Goal: Information Seeking & Learning: Check status

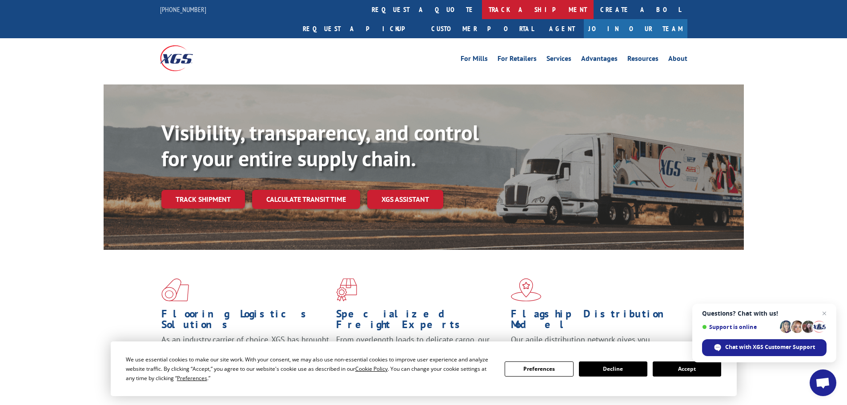
click at [482, 12] on link "track a shipment" at bounding box center [538, 9] width 112 height 19
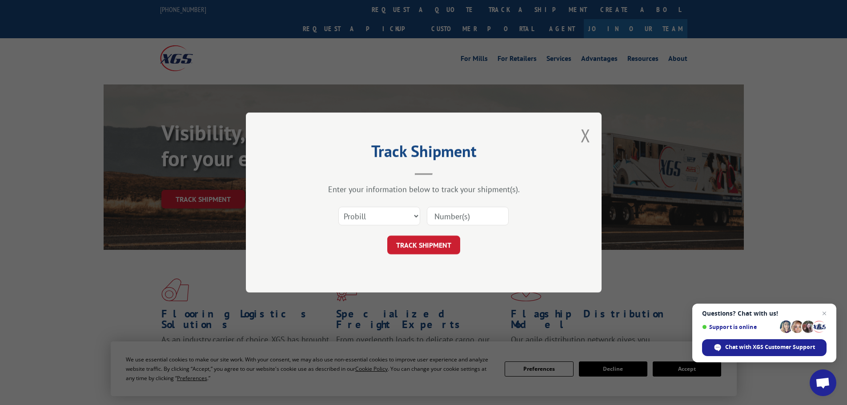
click at [455, 214] on input at bounding box center [468, 216] width 82 height 19
type input "2872918"
click at [419, 250] on button "TRACK SHIPMENT" at bounding box center [423, 245] width 73 height 19
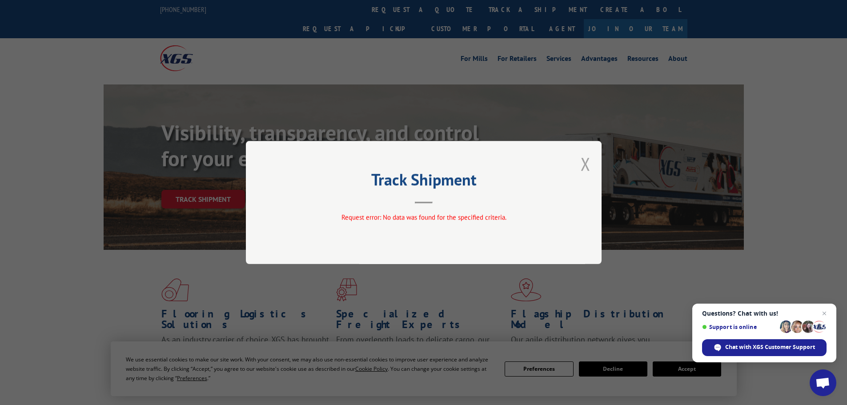
click at [586, 163] on button "Close modal" at bounding box center [586, 164] width 10 height 24
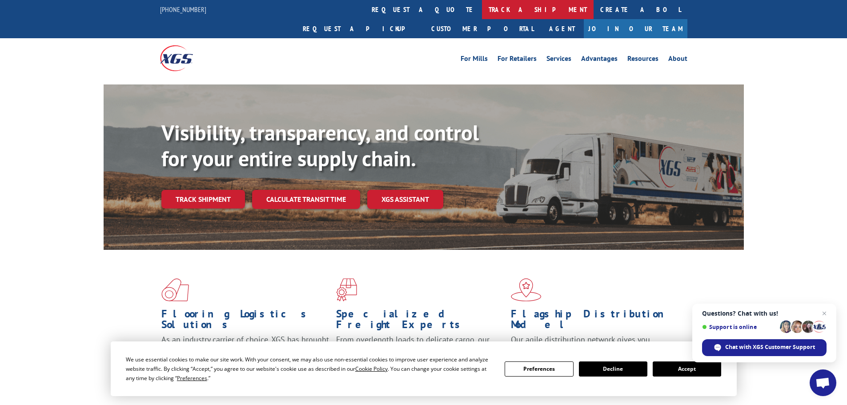
click at [482, 10] on link "track a shipment" at bounding box center [538, 9] width 112 height 19
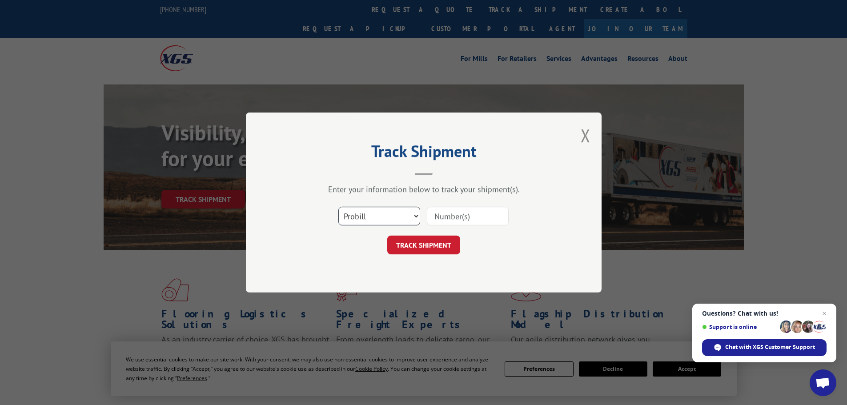
click at [416, 215] on select "Select category... Probill BOL PO" at bounding box center [380, 216] width 82 height 19
select select "bol"
click at [339, 207] on select "Select category... Probill BOL PO" at bounding box center [380, 216] width 82 height 19
click at [440, 221] on input at bounding box center [468, 216] width 82 height 19
type input "2872918"
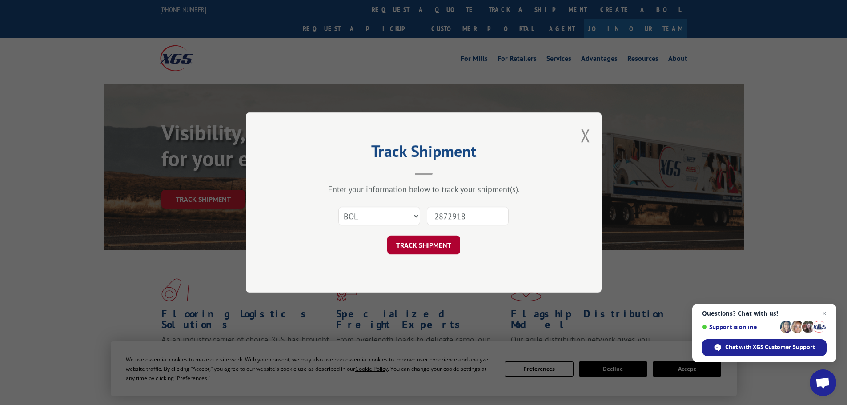
click at [415, 252] on button "TRACK SHIPMENT" at bounding box center [423, 245] width 73 height 19
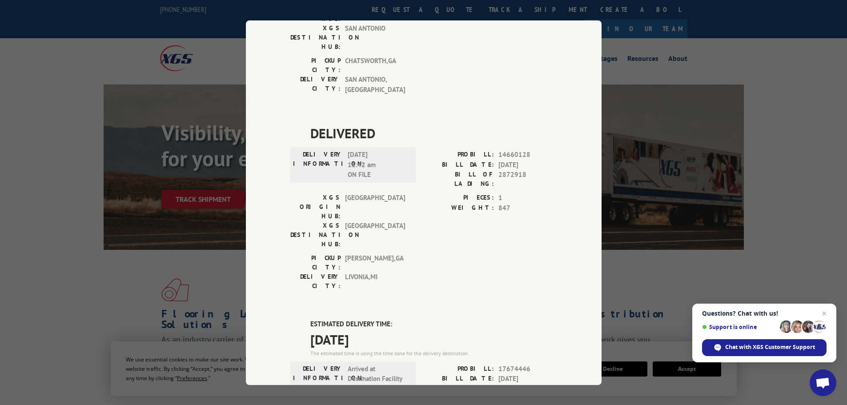
scroll to position [159, 0]
